Goal: Task Accomplishment & Management: Complete application form

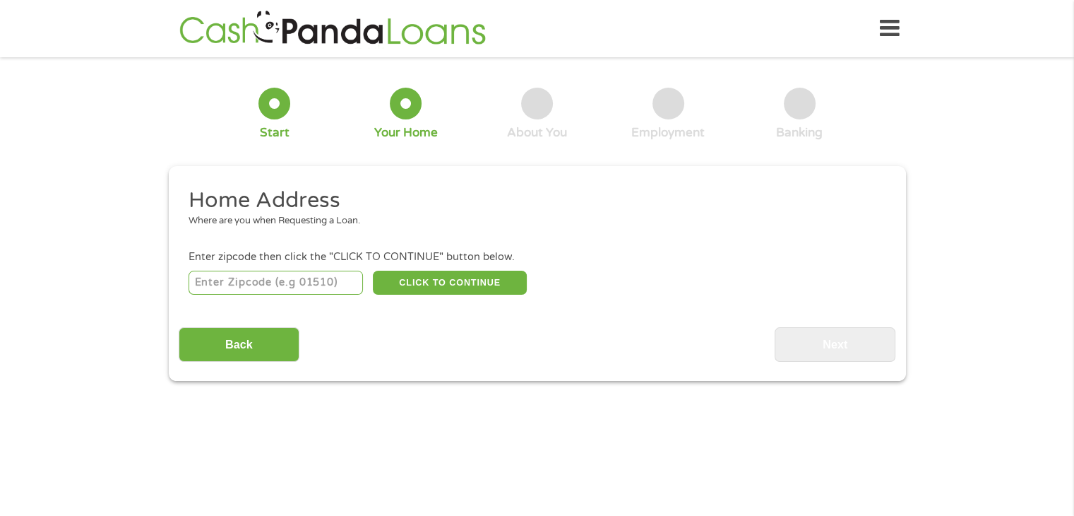
click at [297, 289] on input "number" at bounding box center [276, 283] width 174 height 24
type input "24901"
click at [400, 288] on button "CLICK TO CONTINUE" at bounding box center [450, 283] width 154 height 24
type input "24901"
type input "[GEOGRAPHIC_DATA]"
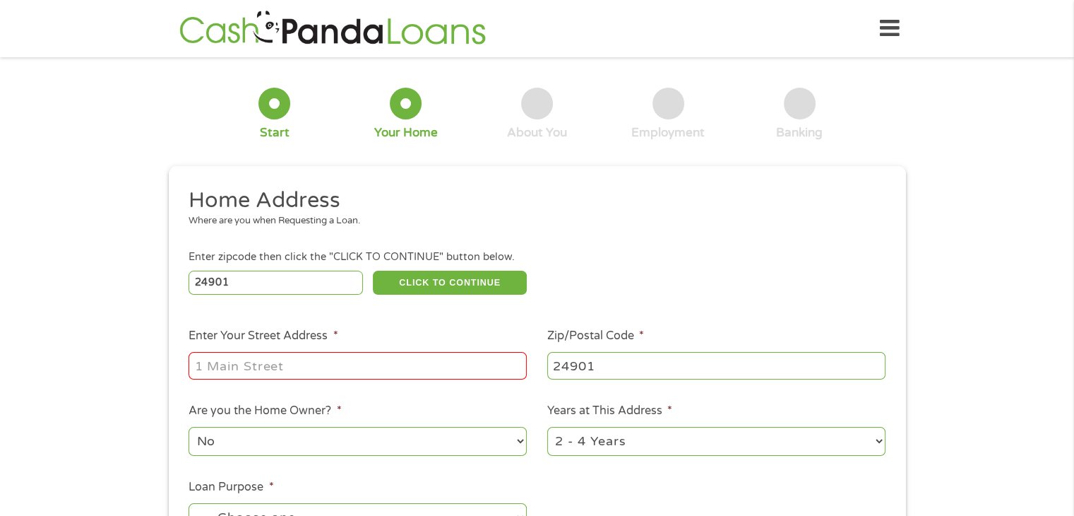
click at [304, 365] on input "Enter Your Street Address *" at bounding box center [358, 365] width 338 height 27
type input "[STREET_ADDRESS]"
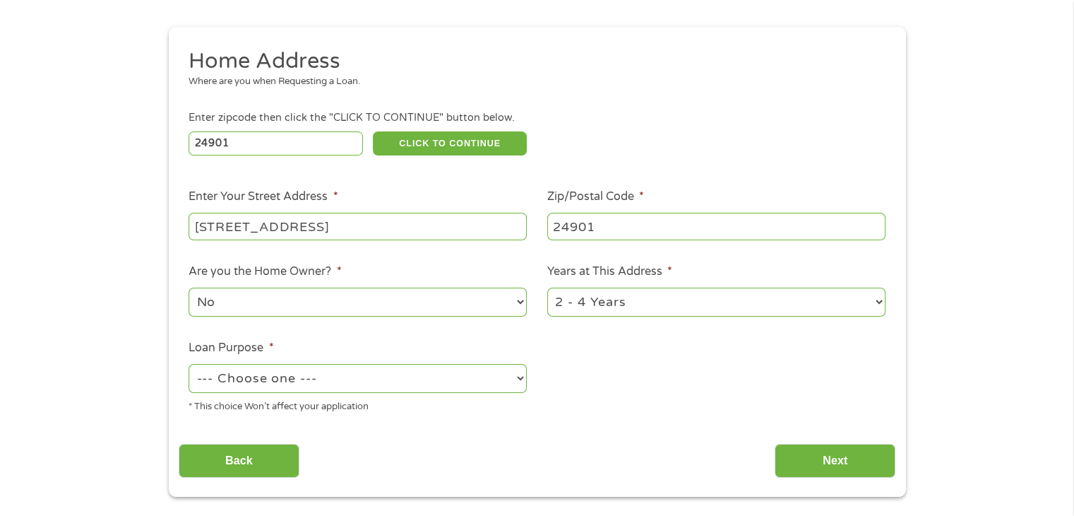
scroll to position [141, 0]
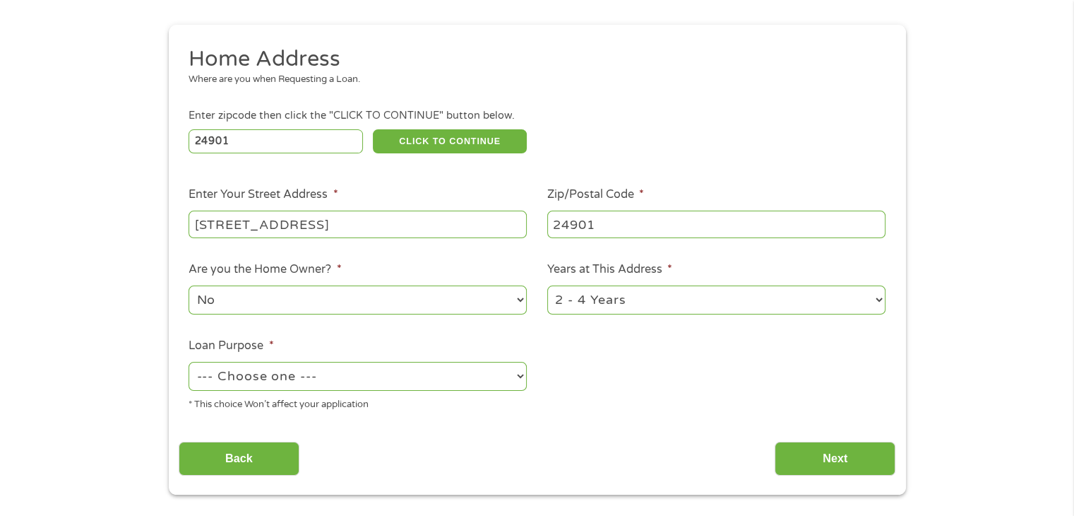
click at [613, 302] on select "1 Year or less 1 - 2 Years 2 - 4 Years Over 4 Years" at bounding box center [716, 299] width 338 height 29
select select "12months"
click at [547, 287] on select "1 Year or less 1 - 2 Years 2 - 4 Years Over 4 Years" at bounding box center [716, 299] width 338 height 29
click at [364, 383] on select "--- Choose one --- Pay Bills Debt Consolidation Home Improvement Major Purchase…" at bounding box center [358, 376] width 338 height 29
select select "shorttermcash"
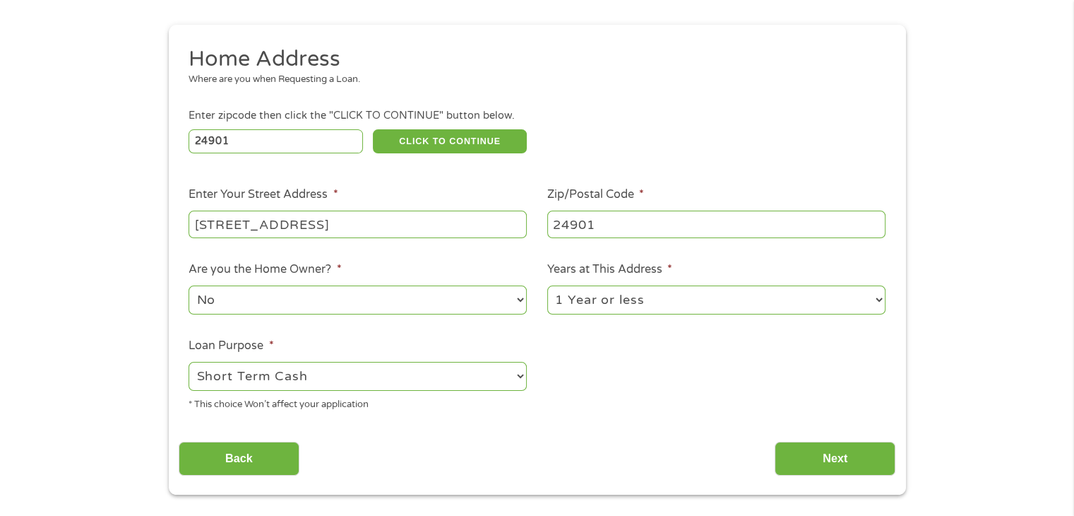
click at [189, 363] on select "--- Choose one --- Pay Bills Debt Consolidation Home Improvement Major Purchase…" at bounding box center [358, 376] width 338 height 29
click at [824, 461] on input "Next" at bounding box center [835, 458] width 121 height 35
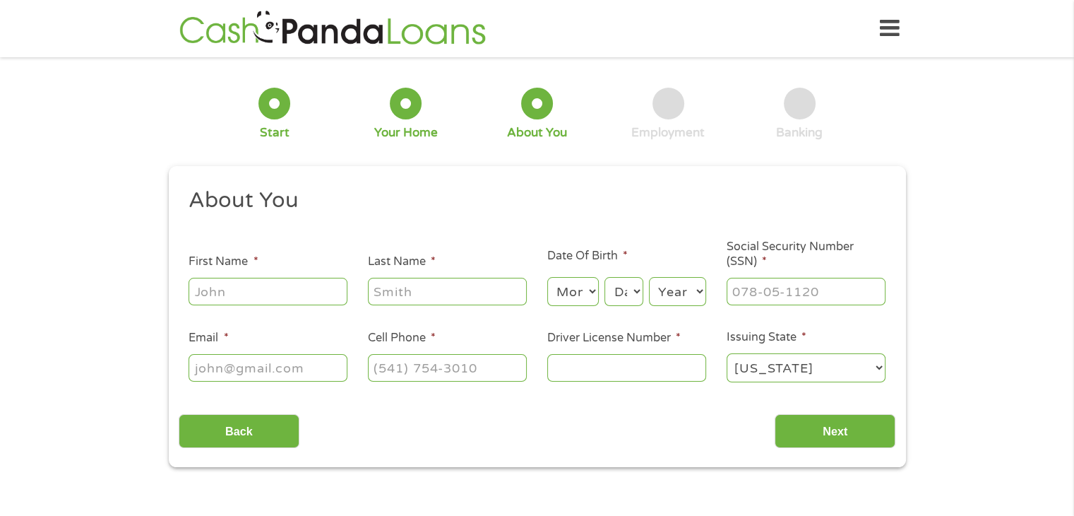
scroll to position [0, 0]
click at [259, 296] on input "First Name *" at bounding box center [268, 291] width 159 height 27
type input "Cheyenne"
type input "[PERSON_NAME]"
type input "[PHONE_NUMBER]"
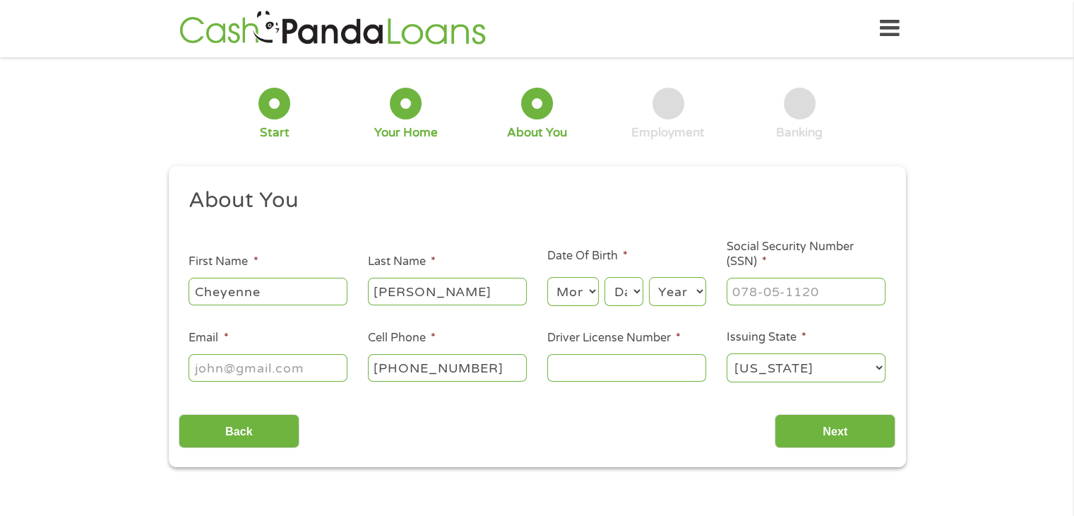
click at [319, 369] on input "Email *" at bounding box center [268, 367] width 159 height 27
click at [319, 372] on input "Email *" at bounding box center [268, 367] width 159 height 27
click at [307, 374] on input "Email *" at bounding box center [268, 367] width 159 height 27
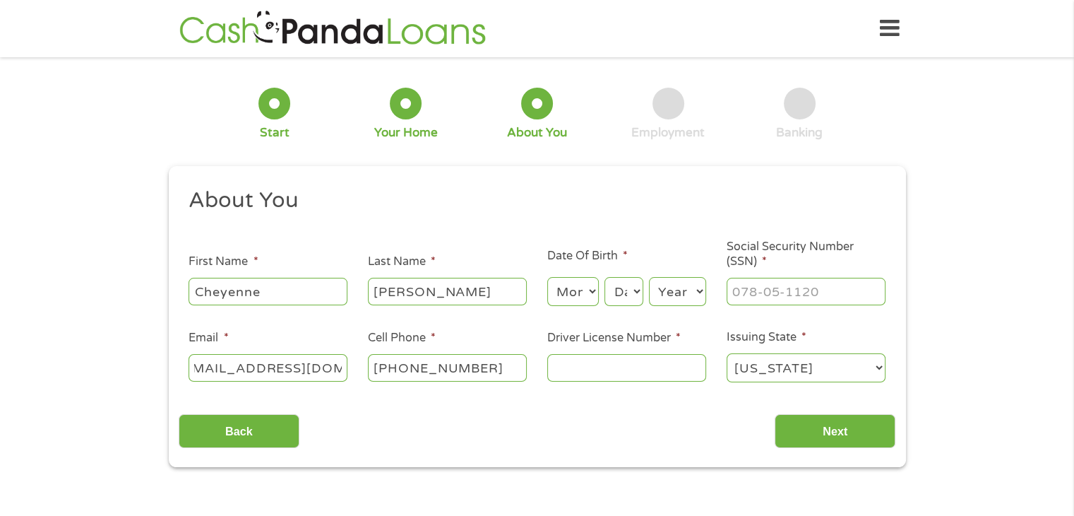
type input "[EMAIL_ADDRESS][DOMAIN_NAME]"
click at [603, 373] on input "Driver License Number *" at bounding box center [626, 367] width 159 height 27
type input "I498383"
click at [768, 297] on input "___-__-____" at bounding box center [806, 291] width 159 height 27
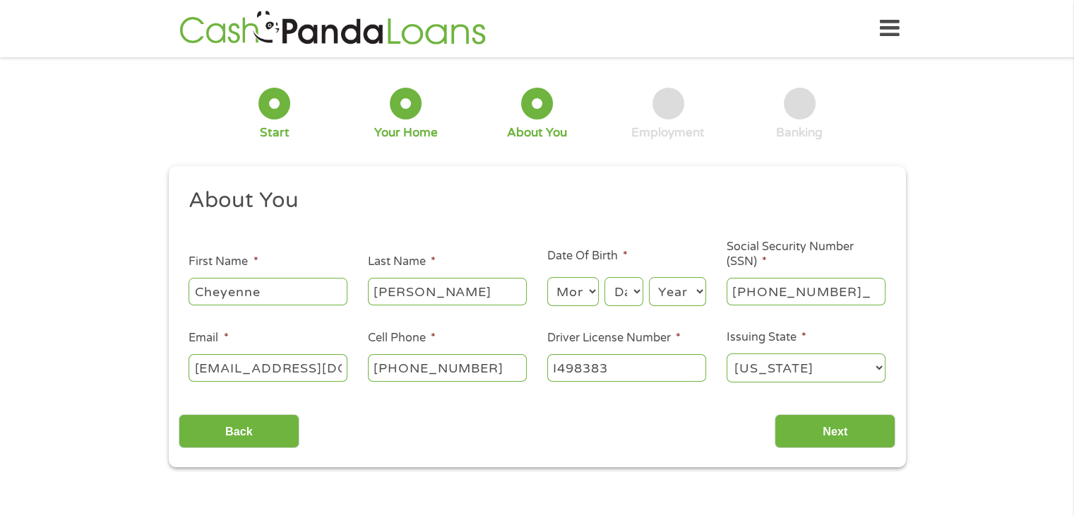
type input "233-45-1198"
click at [565, 294] on select "Month 1 2 3 4 5 6 7 8 9 10 11 12" at bounding box center [573, 291] width 52 height 29
select select "5"
click at [547, 278] on select "Month 1 2 3 4 5 6 7 8 9 10 11 12" at bounding box center [573, 291] width 52 height 29
click at [616, 293] on select "Day 1 2 3 4 5 6 7 8 9 10 11 12 13 14 15 16 17 18 19 20 21 22 23 24 25 26 27 28 …" at bounding box center [624, 291] width 38 height 29
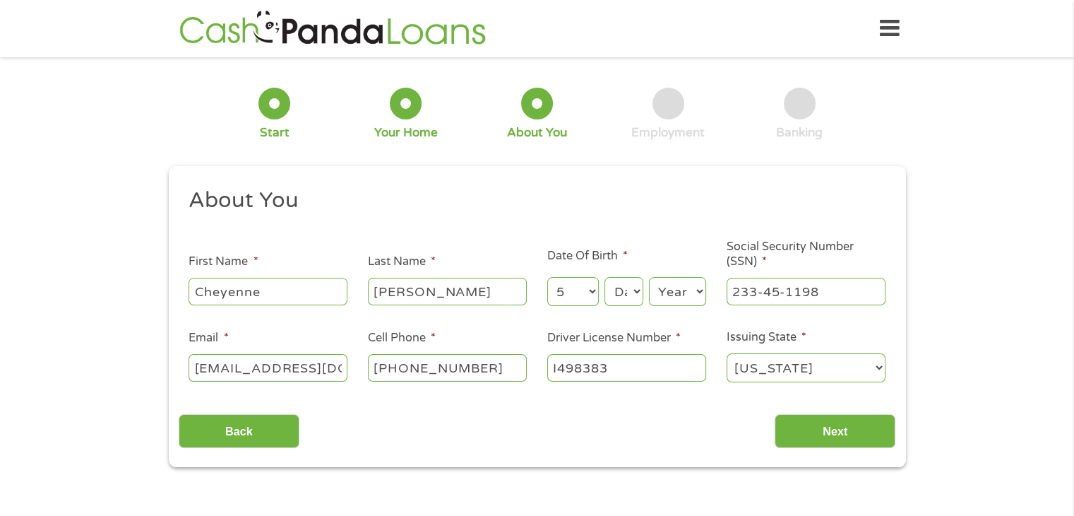
select select "11"
click at [605, 278] on select "Day 1 2 3 4 5 6 7 8 9 10 11 12 13 14 15 16 17 18 19 20 21 22 23 24 25 26 27 28 …" at bounding box center [624, 291] width 38 height 29
click at [671, 292] on select "Year [DATE] 2006 2005 2004 2003 2002 2001 2000 1999 1998 1997 1996 1995 1994 19…" at bounding box center [677, 291] width 57 height 29
select select "1997"
click at [649, 278] on select "Year [DATE] 2006 2005 2004 2003 2002 2001 2000 1999 1998 1997 1996 1995 1994 19…" at bounding box center [677, 291] width 57 height 29
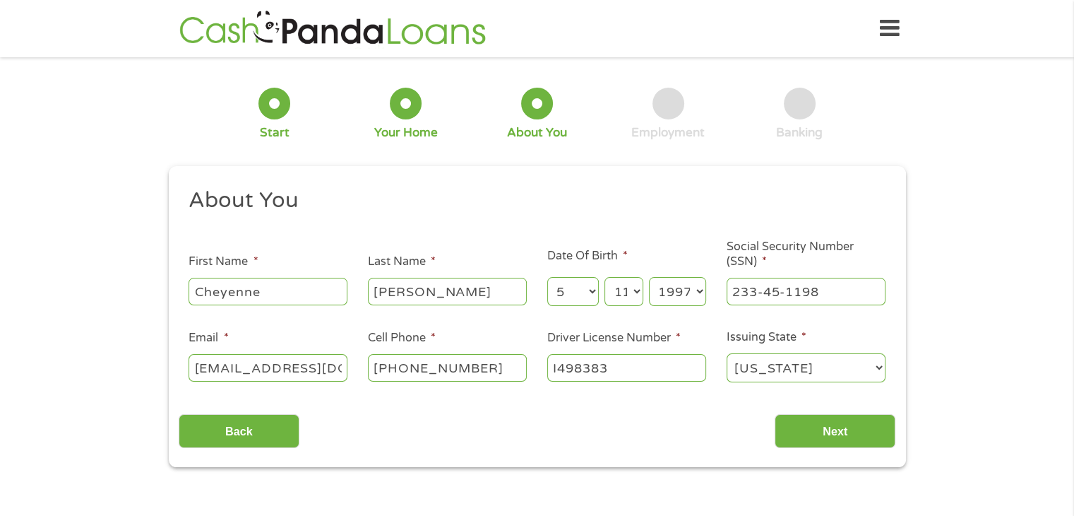
click at [631, 301] on select "Day 1 2 3 4 5 6 7 8 9 10 11 12 13 14 15 16 17 18 19 20 21 22 23 24 25 26 27 28 …" at bounding box center [624, 291] width 38 height 29
click at [605, 278] on select "Day 1 2 3 4 5 6 7 8 9 10 11 12 13 14 15 16 17 18 19 20 21 22 23 24 25 26 27 28 …" at bounding box center [624, 291] width 38 height 29
click at [836, 432] on input "Next" at bounding box center [835, 431] width 121 height 35
click at [829, 432] on input "Next" at bounding box center [835, 431] width 121 height 35
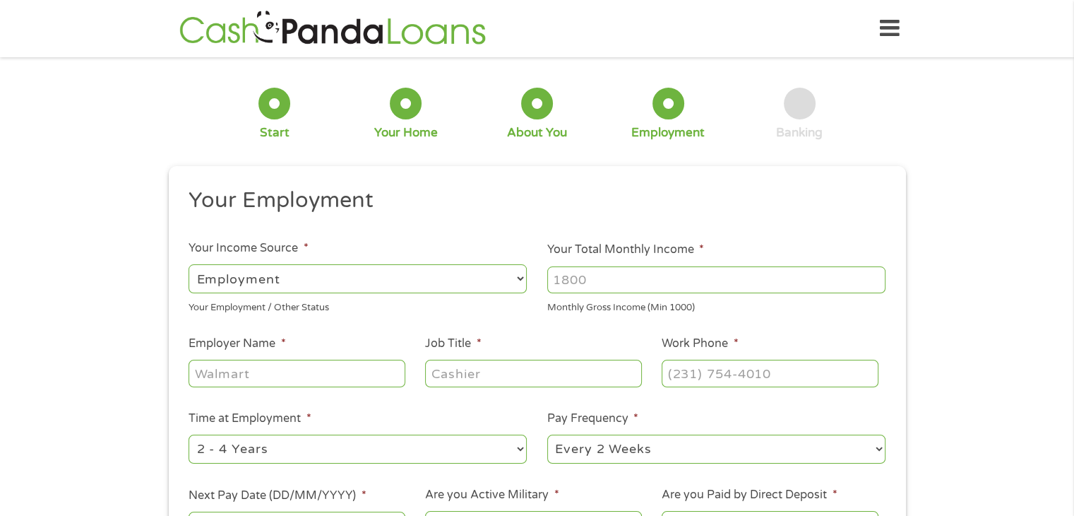
click at [308, 285] on select "--- Choose one --- Employment [DEMOGRAPHIC_DATA] Benefits" at bounding box center [358, 278] width 338 height 29
select select "benefits"
click at [189, 264] on select "--- Choose one --- Employment [DEMOGRAPHIC_DATA] Benefits" at bounding box center [358, 278] width 338 height 29
type input "Other"
type input "[PHONE_NUMBER]"
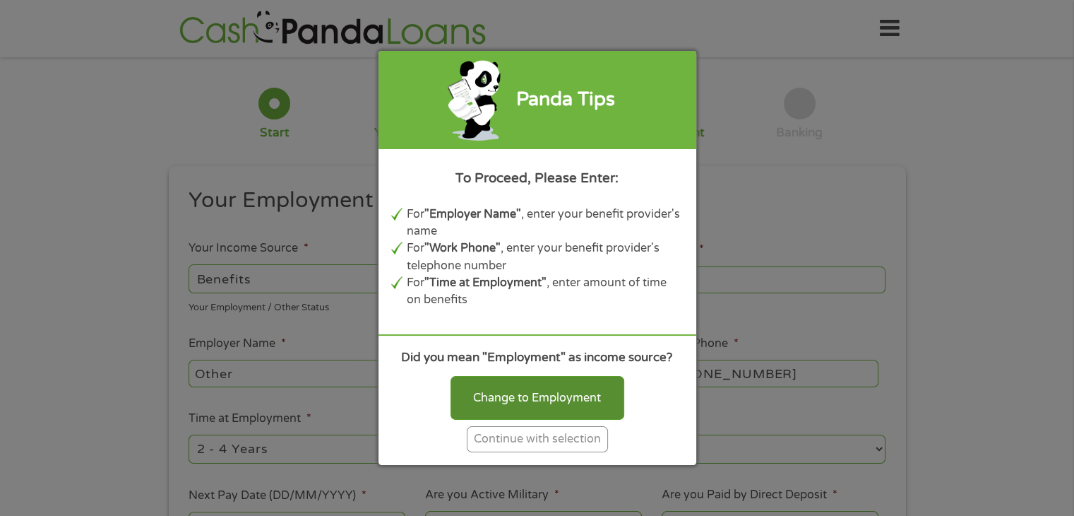
click at [462, 393] on div "Change to Employment" at bounding box center [538, 398] width 174 height 44
select select "fullTime"
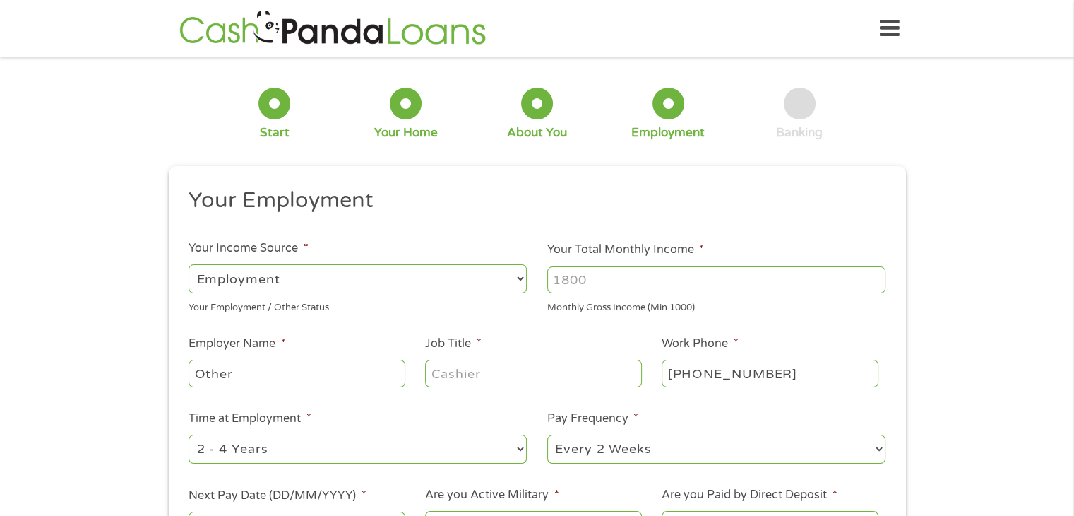
click at [576, 278] on input "Your Total Monthly Income *" at bounding box center [716, 279] width 338 height 27
type input "967"
click at [241, 374] on input "Other" at bounding box center [297, 373] width 216 height 27
drag, startPoint x: 245, startPoint y: 372, endPoint x: 178, endPoint y: 377, distance: 67.3
click at [178, 377] on div "This field is hidden when viewing the form gclid This field is hidden when view…" at bounding box center [537, 395] width 737 height 458
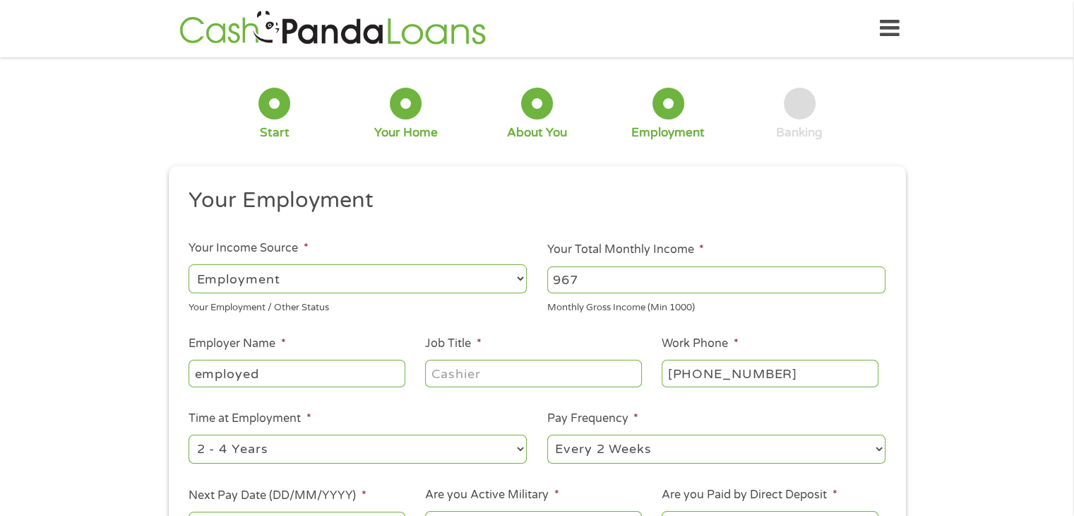
type input "employed"
click at [464, 374] on input "Job Title *" at bounding box center [533, 373] width 216 height 27
type input "bagger"
type input "bagger(304) 894-2607"
type input "(___) ___-____"
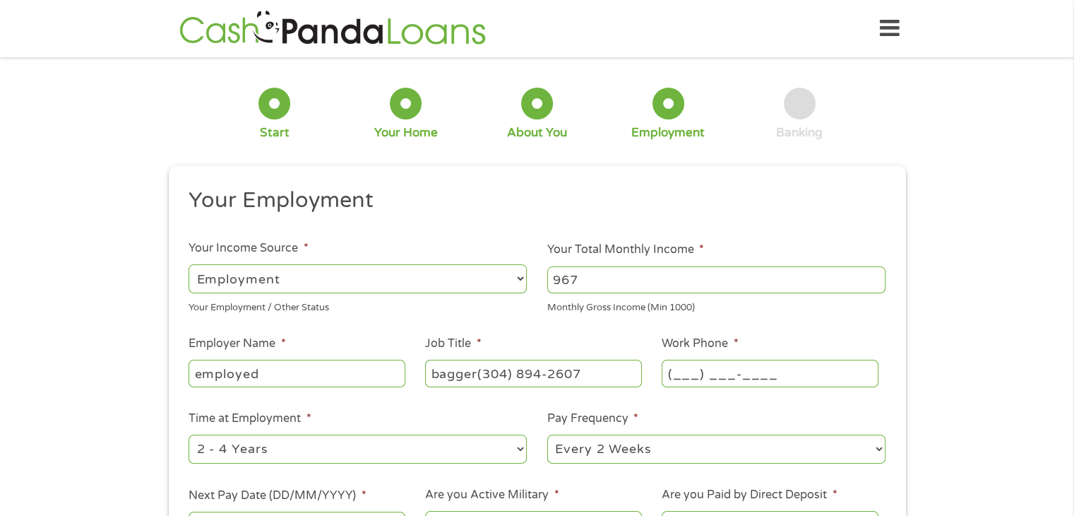
type input "bagger"
click at [785, 370] on input "[PHONE_NUMBER]" at bounding box center [770, 373] width 216 height 27
type input "[PHONE_NUMBER]"
click at [520, 446] on select "--- Choose one --- 1 Year or less 1 - 2 Years 2 - 4 Years Over 4 Years" at bounding box center [358, 448] width 338 height 29
select select "60months"
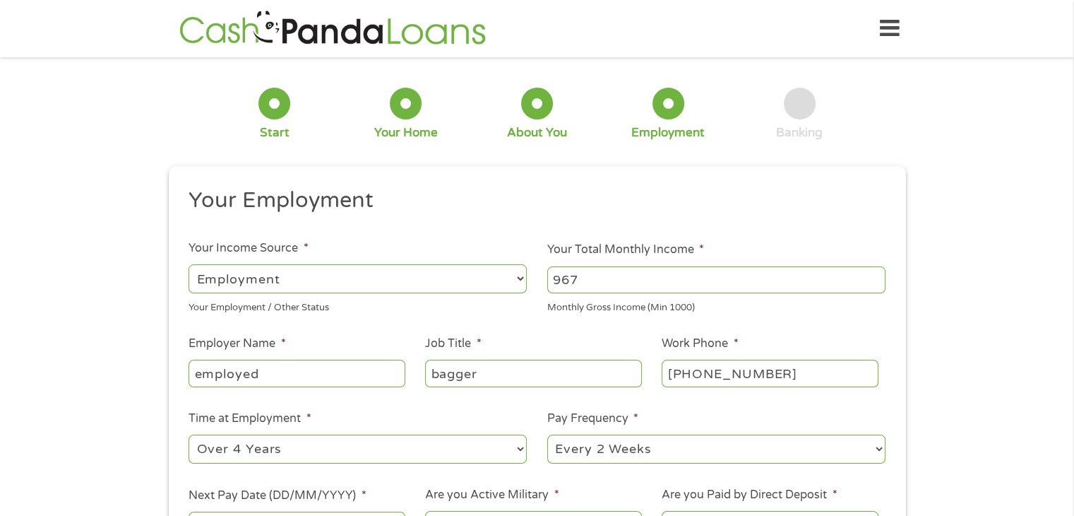
click at [189, 435] on select "--- Choose one --- 1 Year or less 1 - 2 Years 2 - 4 Years Over 4 Years" at bounding box center [358, 448] width 338 height 29
click at [657, 448] on select "--- Choose one --- Every 2 Weeks Every Week Monthly Semi-Monthly" at bounding box center [716, 448] width 338 height 29
select select "monthly"
click at [547, 435] on select "--- Choose one --- Every 2 Weeks Every Week Monthly Semi-Monthly" at bounding box center [716, 448] width 338 height 29
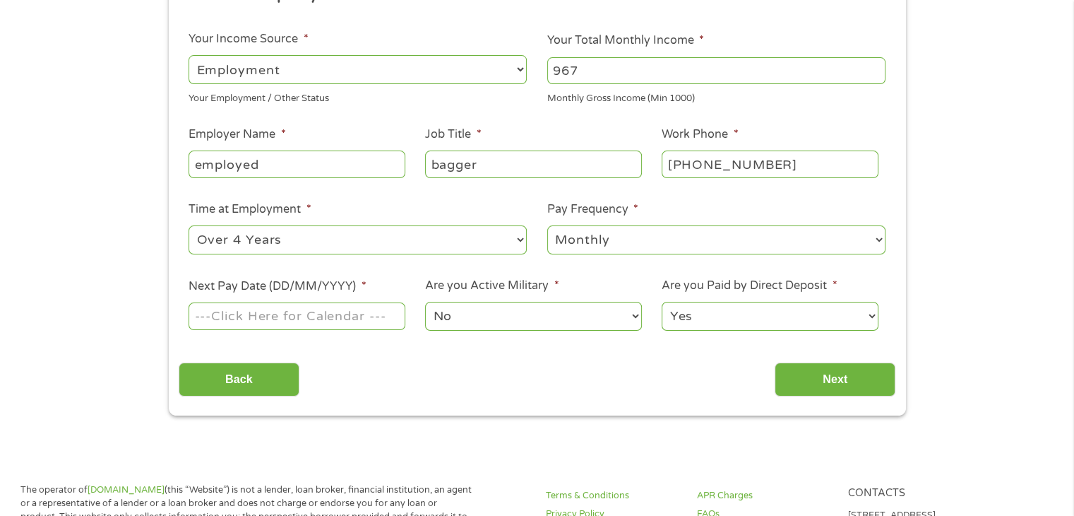
scroll to position [212, 0]
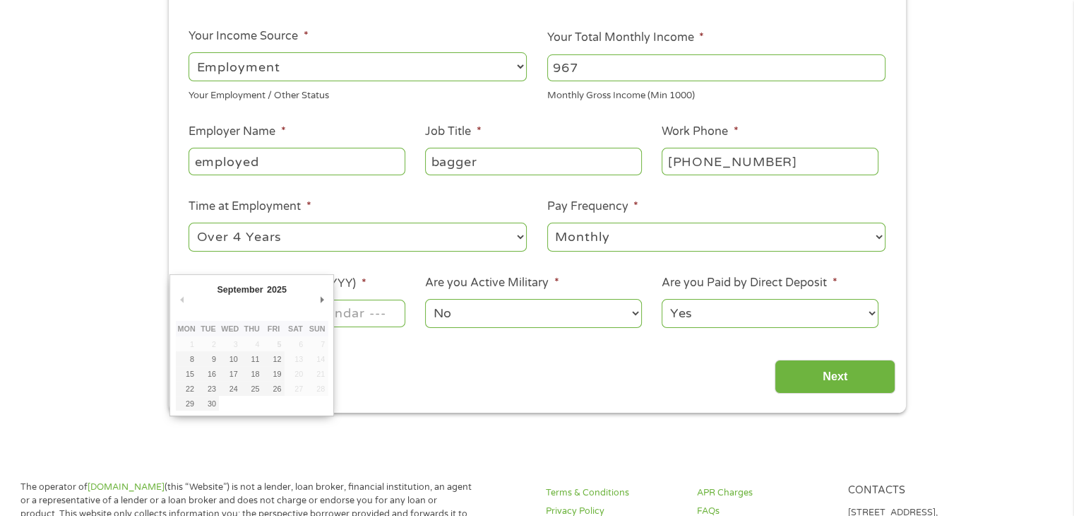
click at [355, 318] on input "Next Pay Date (DD/MM/YYYY) *" at bounding box center [297, 312] width 216 height 27
type input "[DATE]"
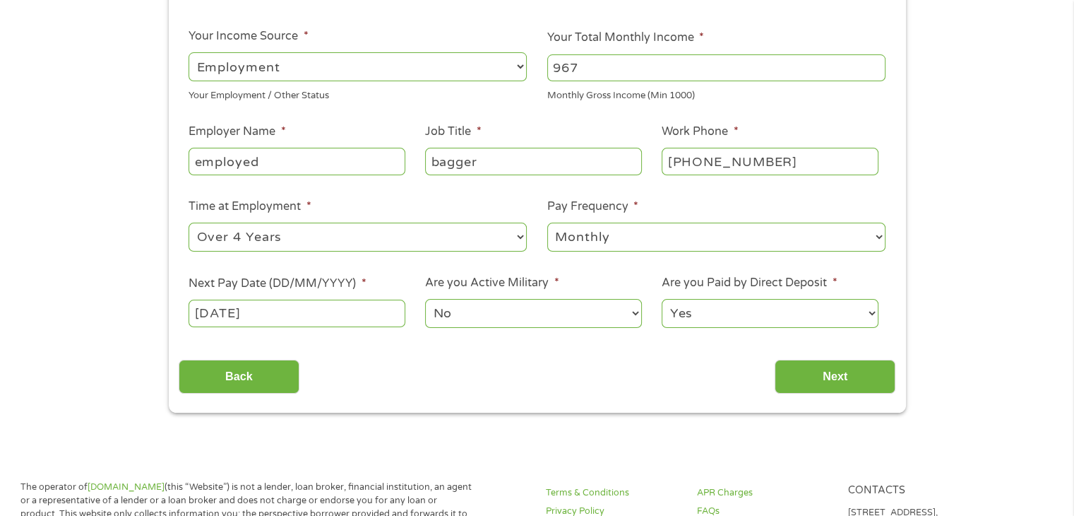
click at [461, 311] on select "No Yes" at bounding box center [533, 313] width 216 height 29
click at [425, 299] on select "No Yes" at bounding box center [533, 313] width 216 height 29
click at [718, 316] on select "Yes No" at bounding box center [770, 313] width 216 height 29
click at [662, 299] on select "Yes No" at bounding box center [770, 313] width 216 height 29
click at [811, 376] on input "Next" at bounding box center [835, 377] width 121 height 35
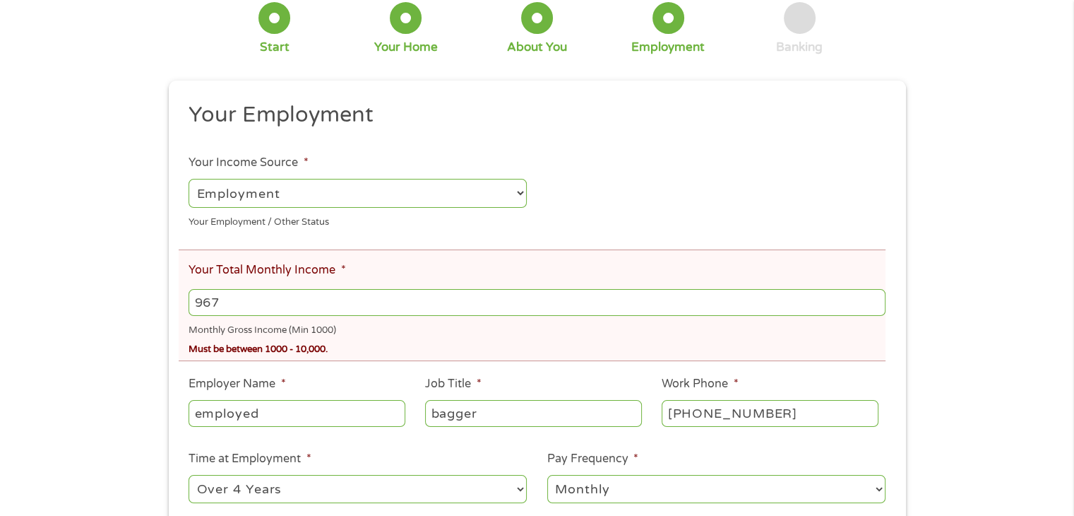
scroll to position [141, 0]
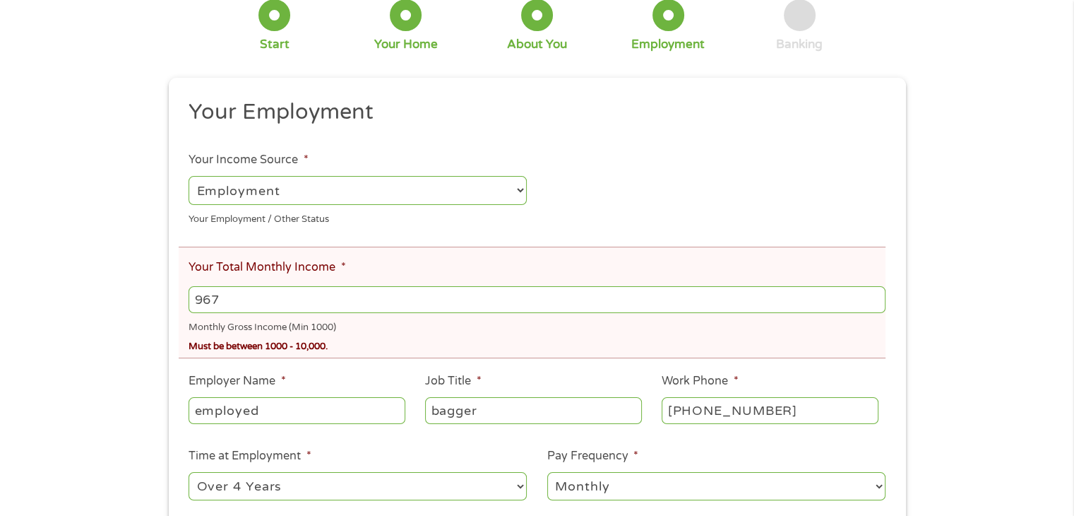
drag, startPoint x: 237, startPoint y: 303, endPoint x: 167, endPoint y: 316, distance: 71.9
click at [167, 316] on div "There was a problem with your submission. Please review the fields below. 1 Sta…" at bounding box center [537, 293] width 763 height 735
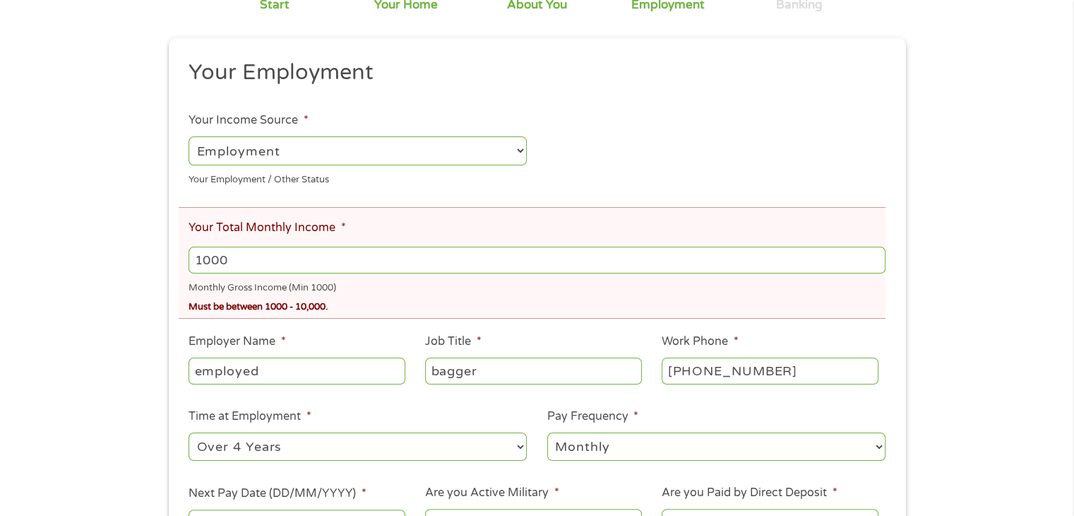
scroll to position [353, 0]
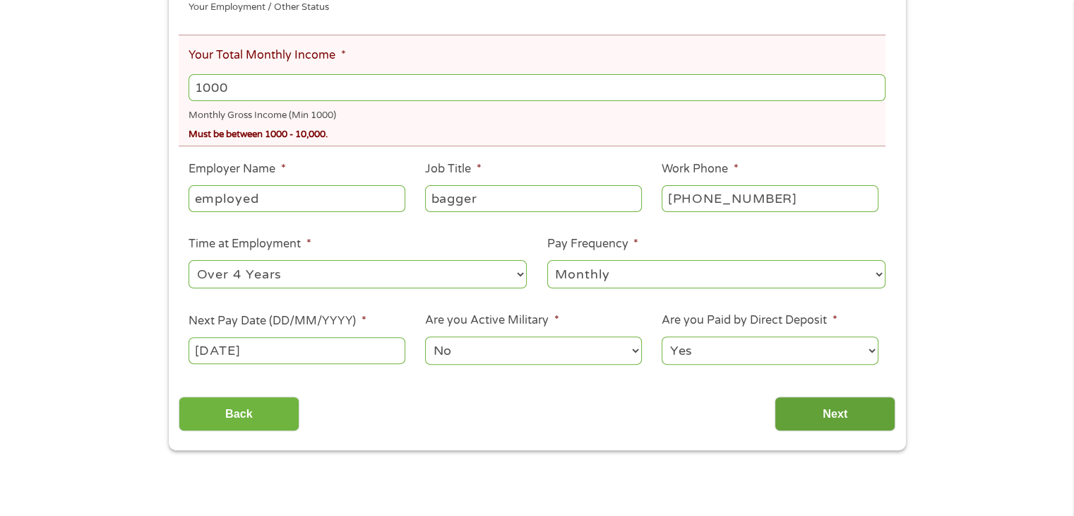
type input "1000"
click at [814, 420] on input "Next" at bounding box center [835, 413] width 121 height 35
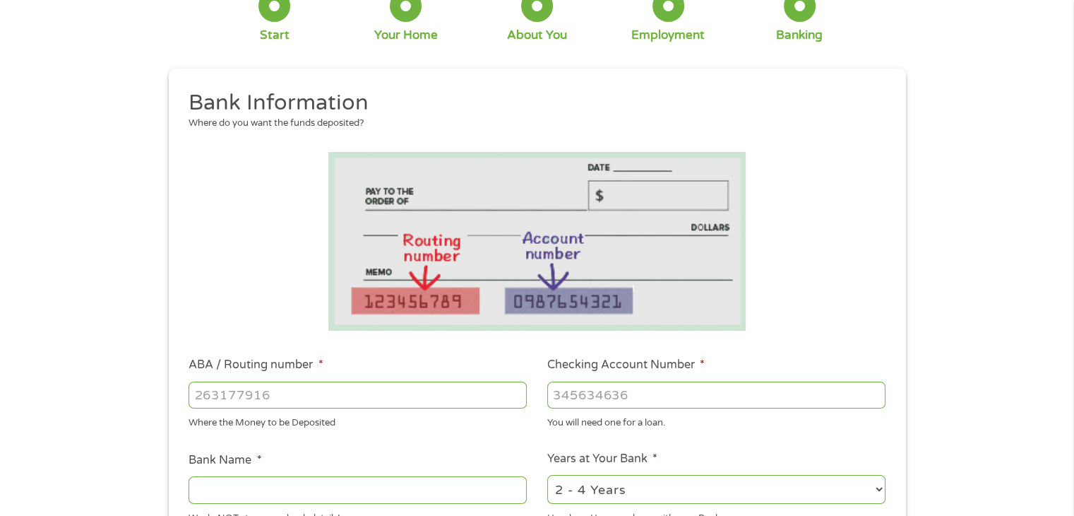
scroll to position [141, 0]
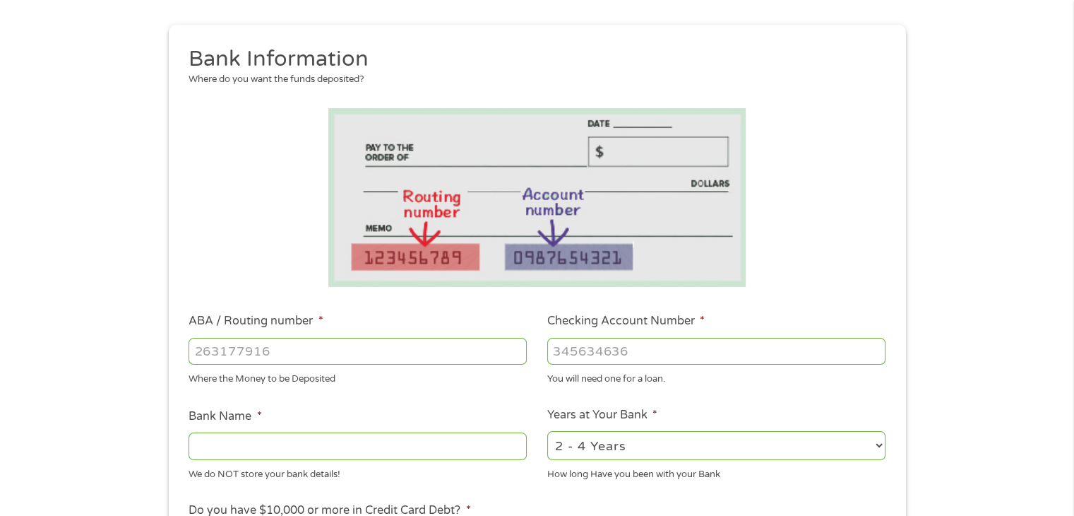
click at [338, 357] on input "ABA / Routing number *" at bounding box center [358, 351] width 338 height 27
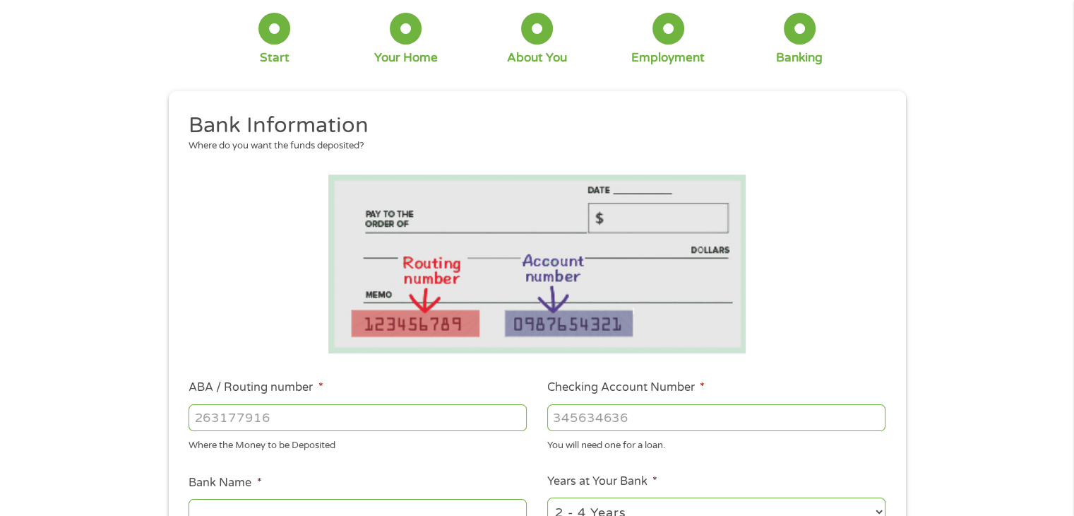
scroll to position [71, 0]
